Goal: Find contact information: Find contact information

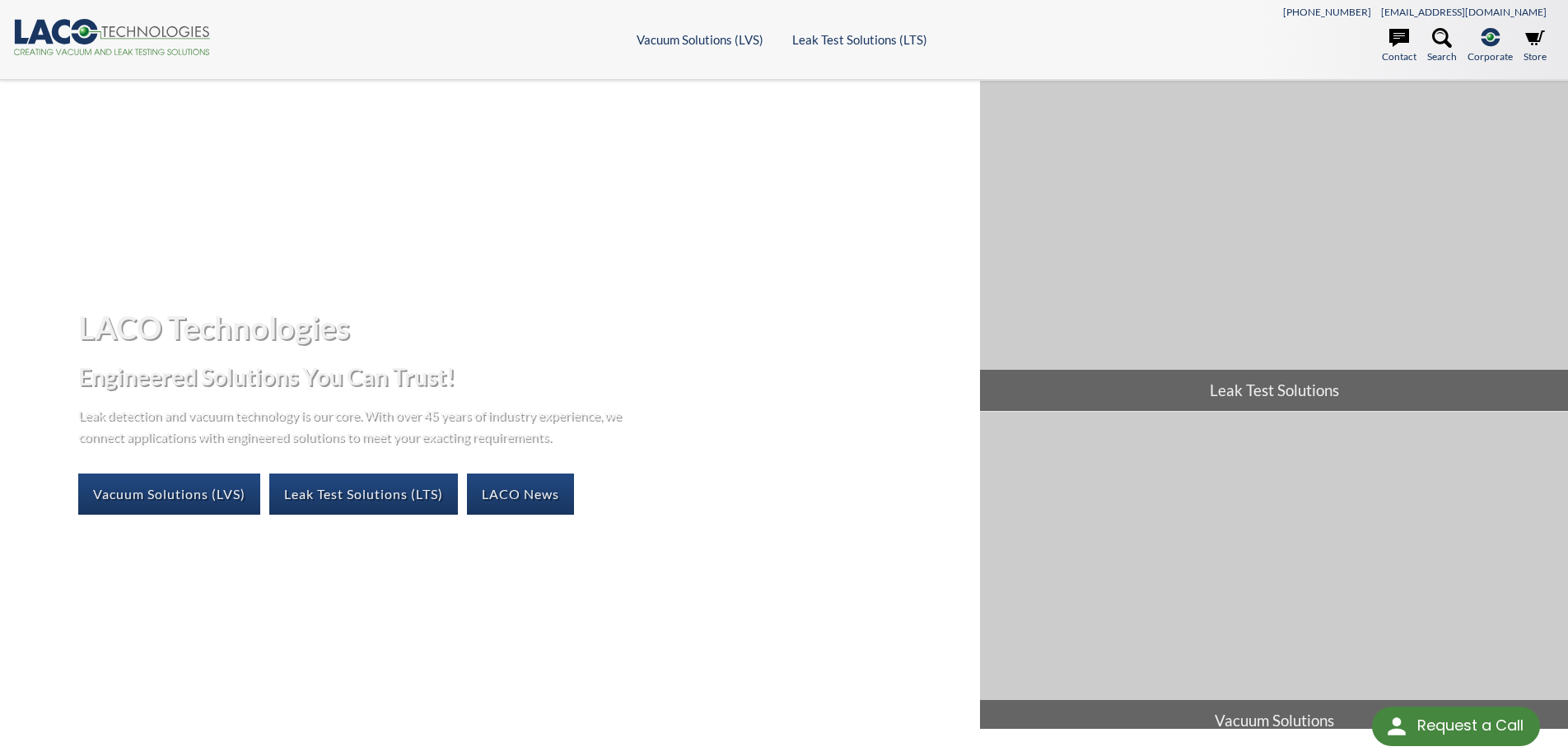
click at [451, 426] on p "Leak detection and vacuum technology is our core. With over 45 years of industr…" at bounding box center [354, 425] width 552 height 42
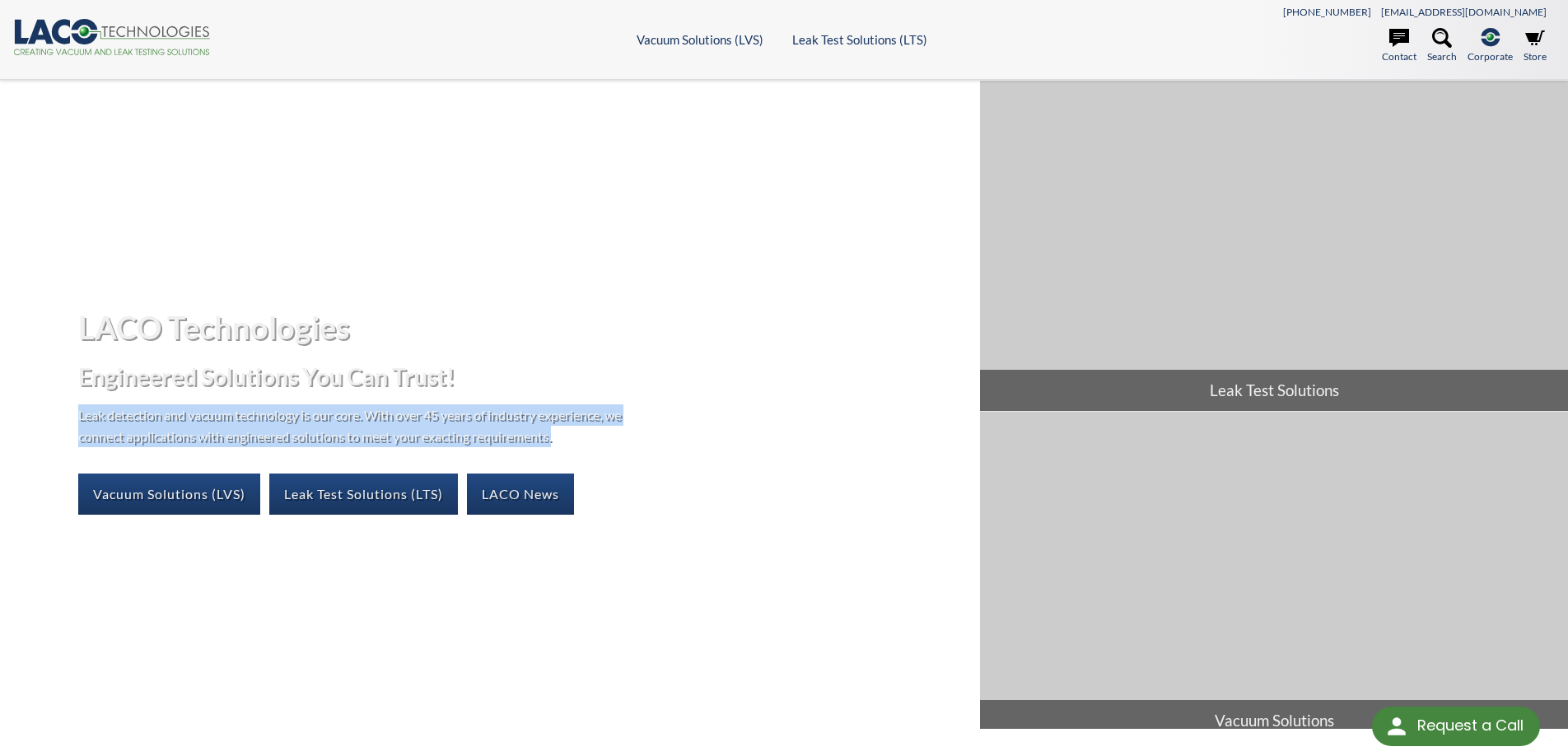
click at [451, 426] on p "Leak detection and vacuum technology is our core. With over 45 years of industr…" at bounding box center [354, 425] width 552 height 42
copy div "Leak detection and vacuum technology is our core. With over 45 years of industr…"
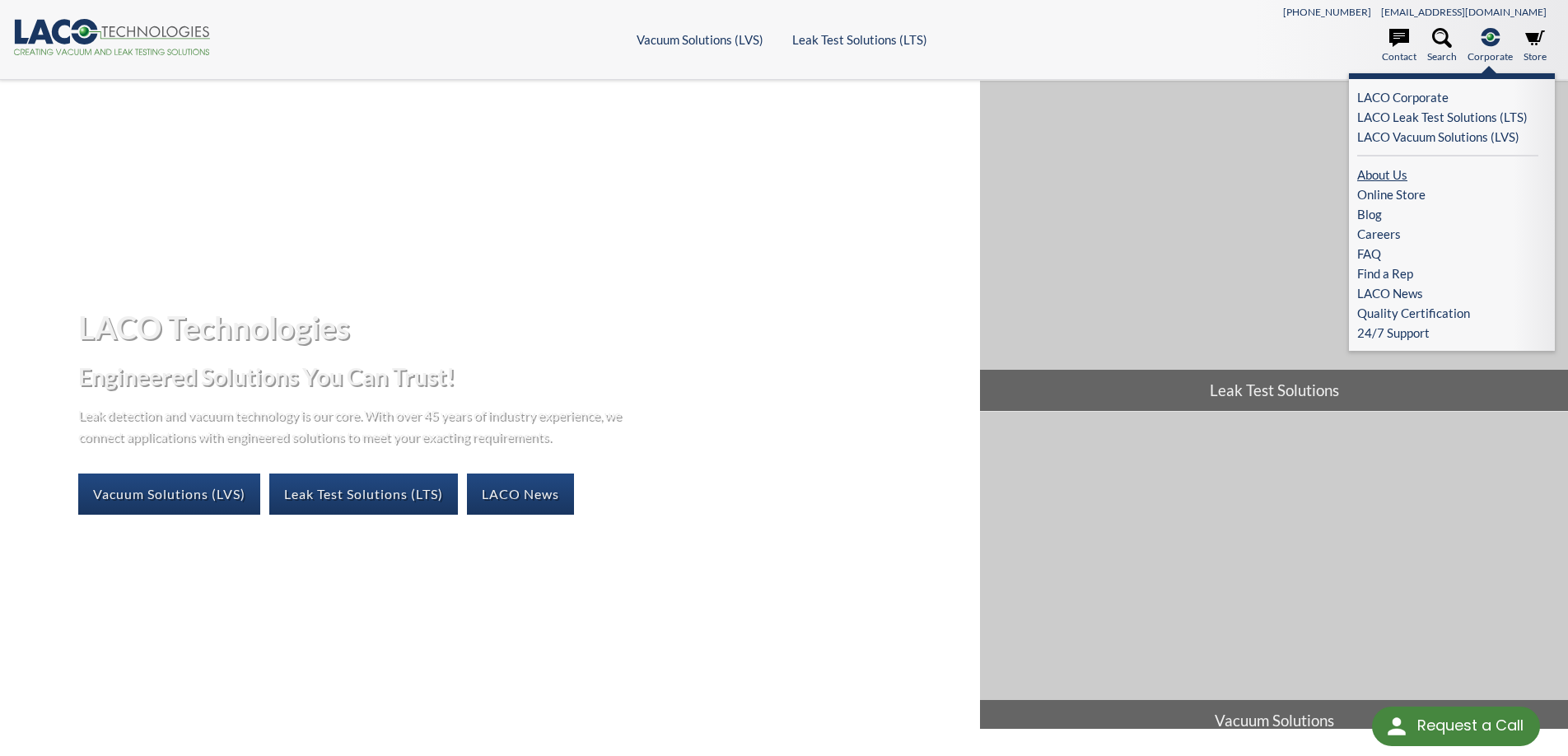
click at [1377, 168] on link "About Us" at bounding box center [1448, 174] width 181 height 20
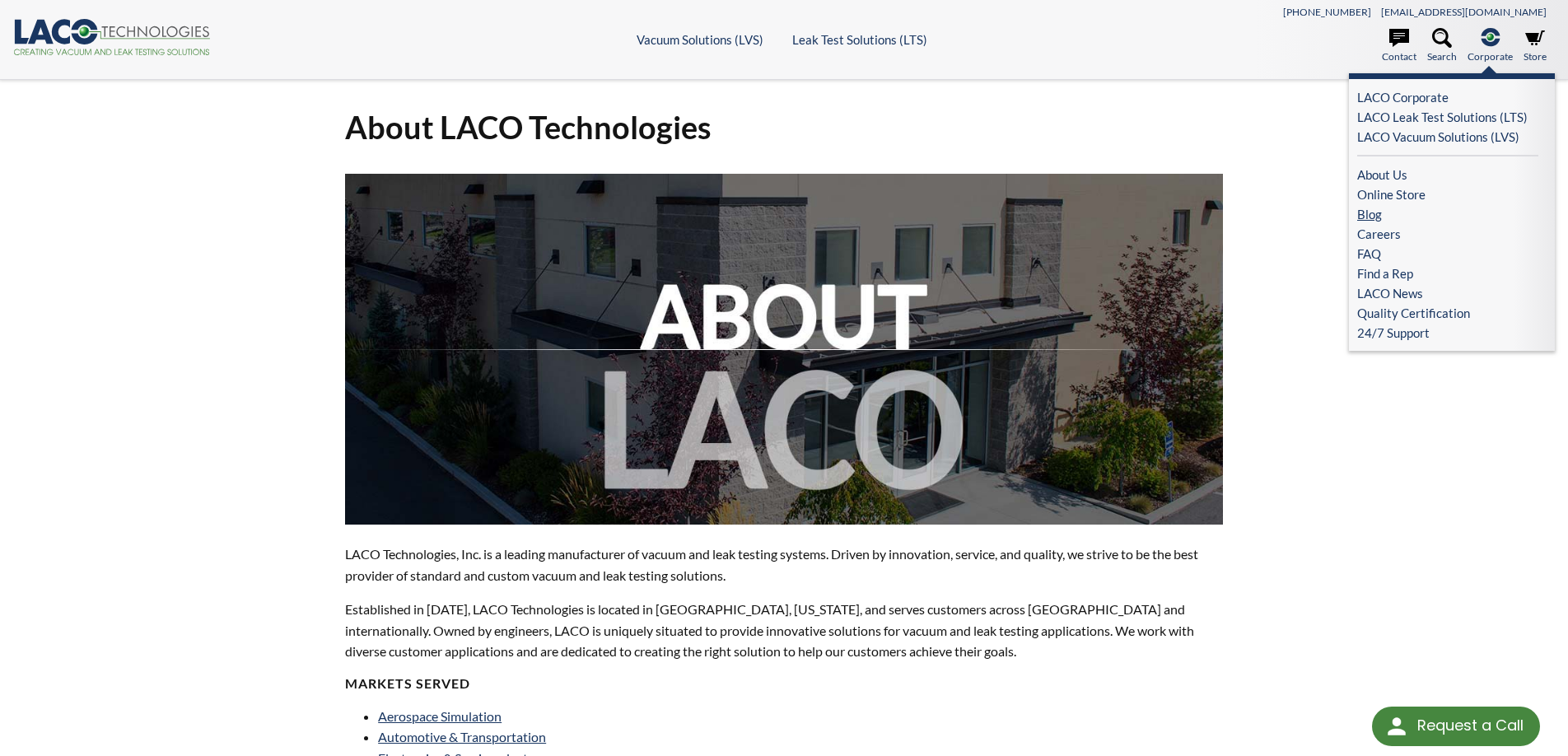
click at [1363, 216] on link "Blog" at bounding box center [1448, 214] width 181 height 20
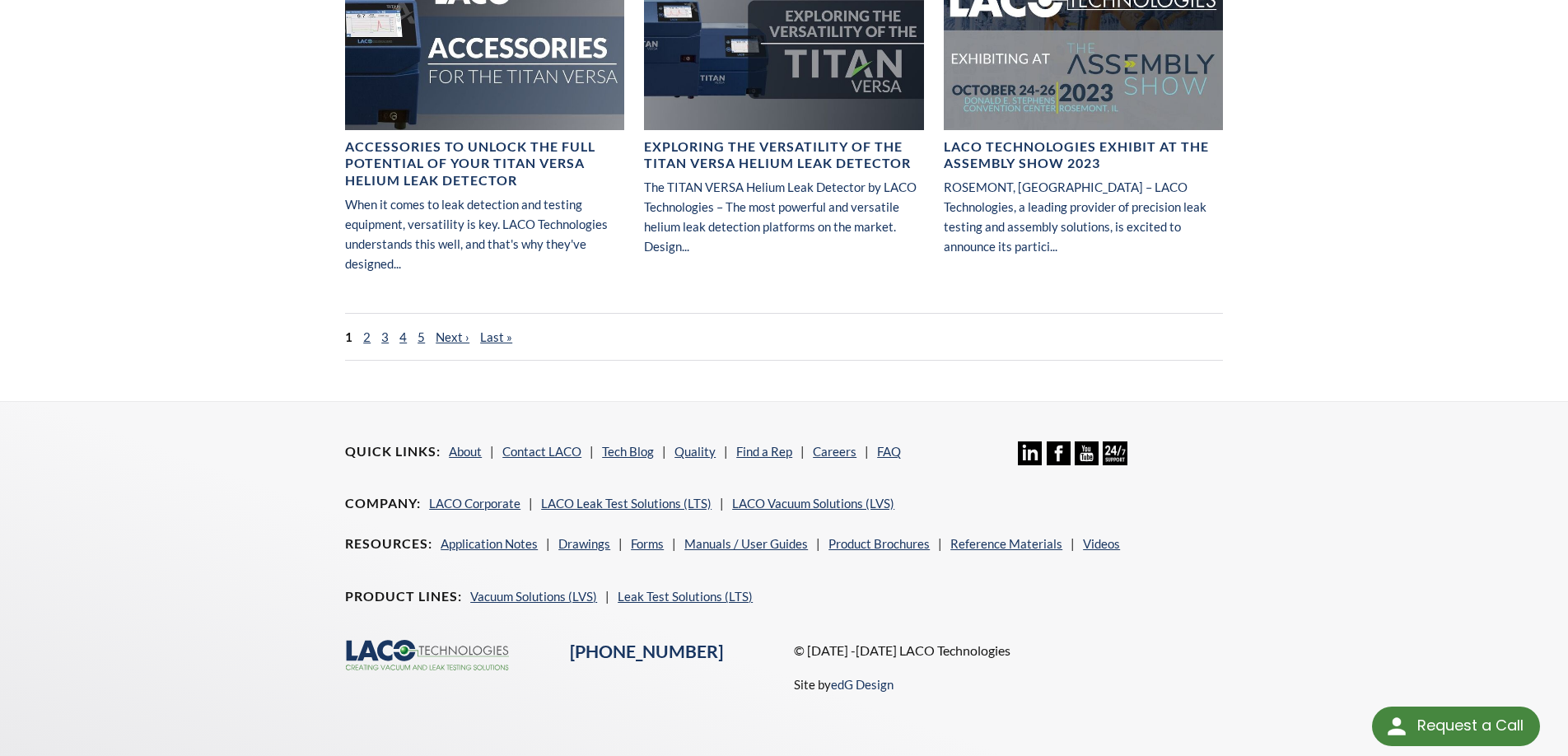
scroll to position [1393, 0]
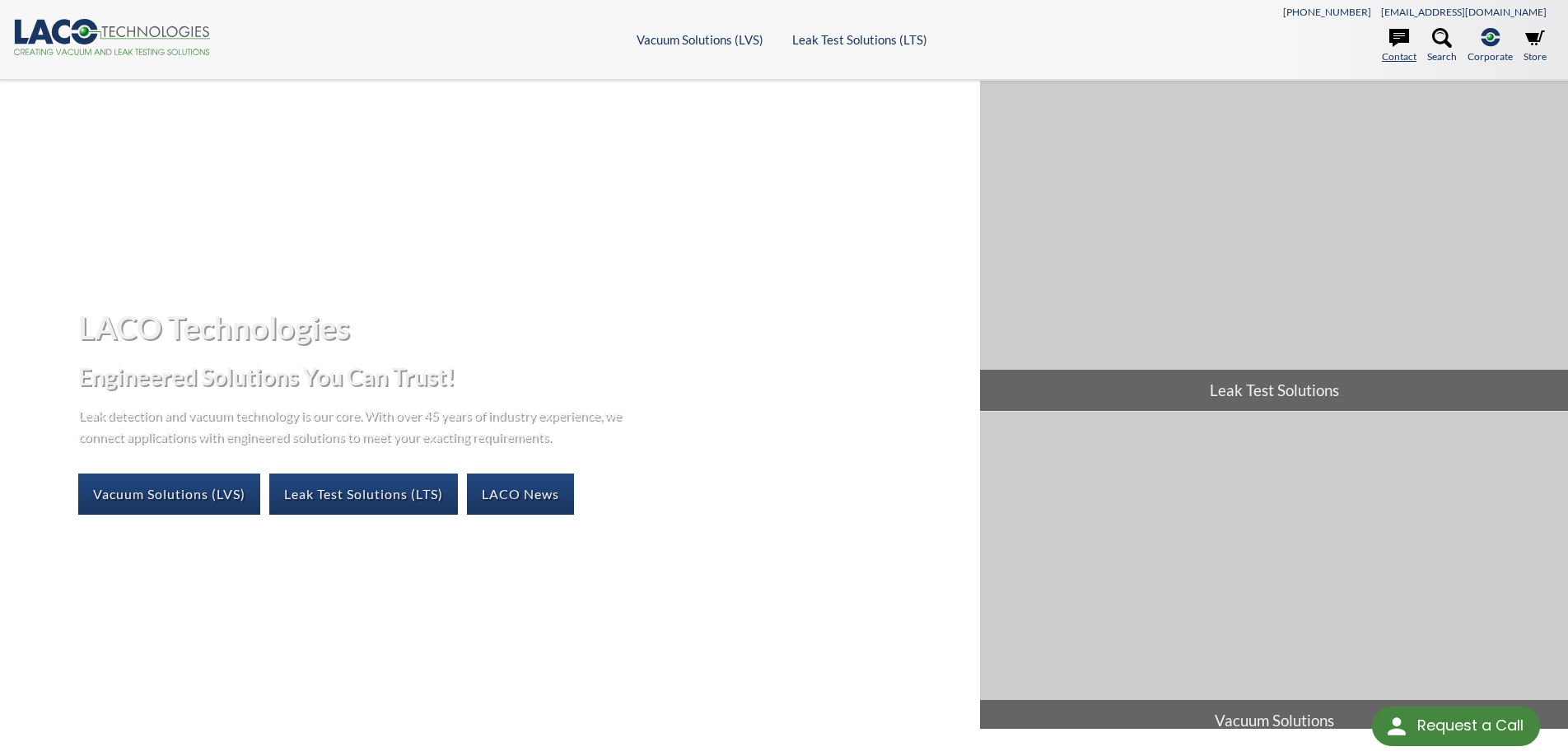
click at [1402, 36] on icon at bounding box center [1400, 37] width 20 height 18
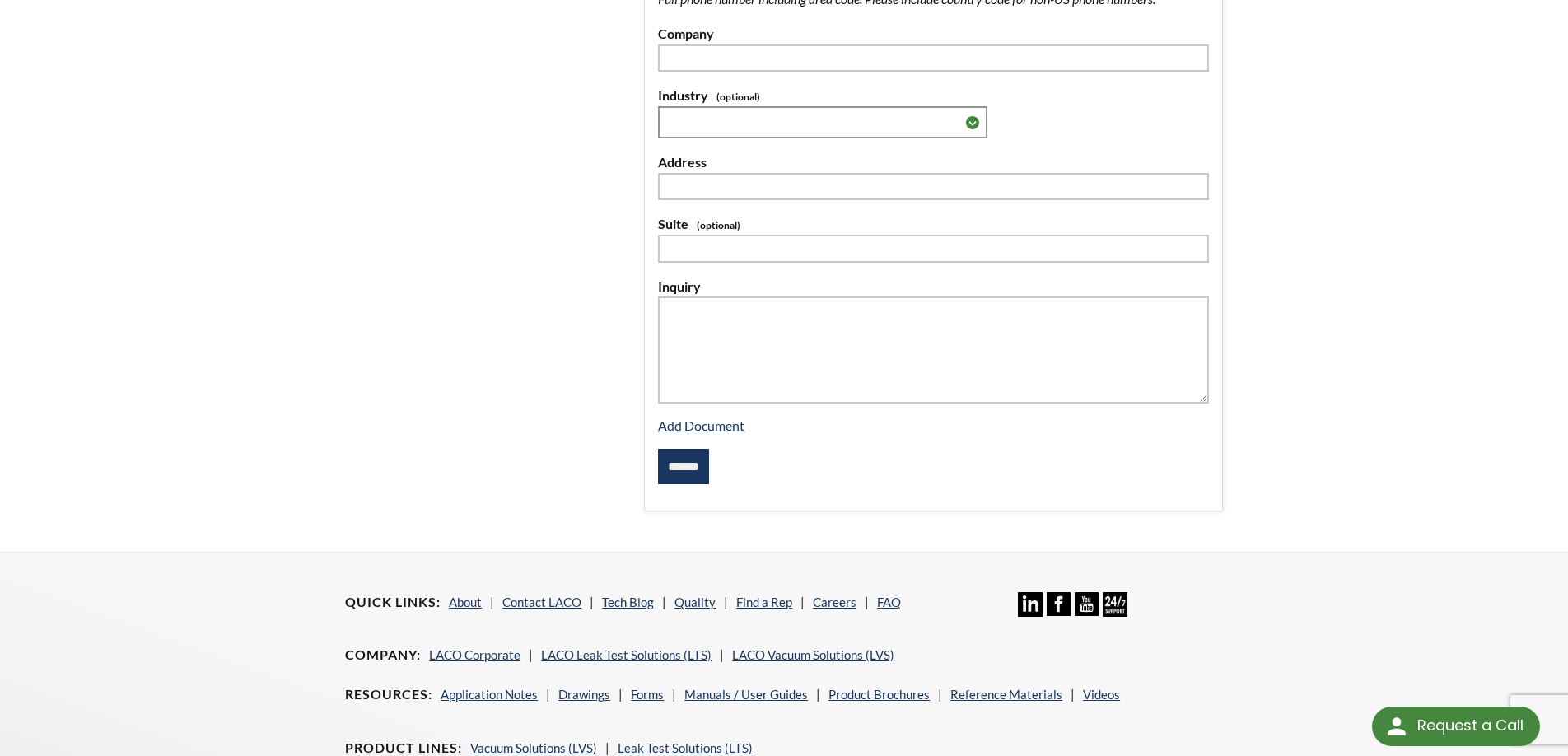
scroll to position [582, 0]
